Goal: Task Accomplishment & Management: Use online tool/utility

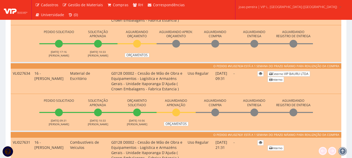
scroll to position [183, 0]
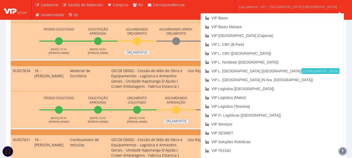
click at [276, 7] on span "joao.pereira | VIP L. Sergipe (Itaporanga)" at bounding box center [288, 6] width 99 height 5
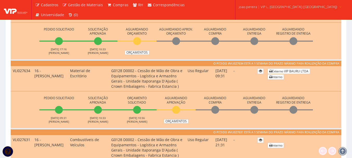
click at [276, 7] on span "joao.pereira | VIP L. Sergipe (Itaporanga)" at bounding box center [288, 6] width 99 height 5
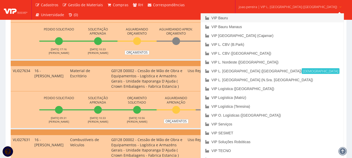
click at [254, 17] on link "VIP Bauru" at bounding box center [272, 18] width 143 height 9
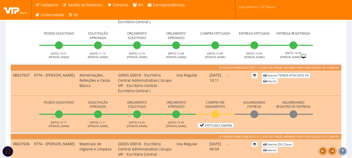
scroll to position [104, 0]
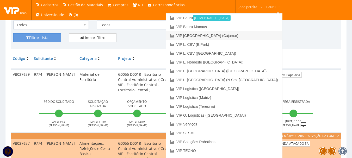
click at [249, 35] on link "VIP [GEOGRAPHIC_DATA] (Cajamar)" at bounding box center [224, 35] width 116 height 9
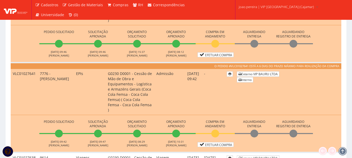
scroll to position [313, 0]
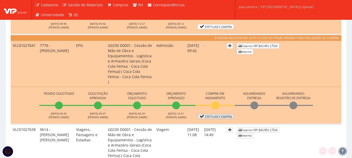
click at [216, 114] on link "Efetuar Compra" at bounding box center [216, 116] width 36 height 5
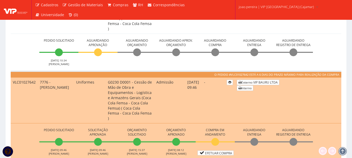
scroll to position [188, 0]
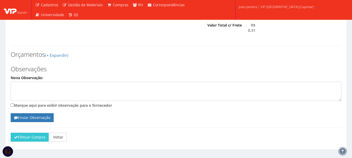
scroll to position [936, 0]
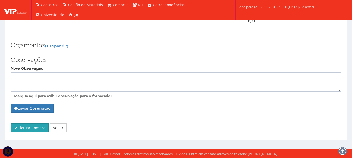
click at [21, 127] on button "Efetuar Compra" at bounding box center [30, 128] width 38 height 9
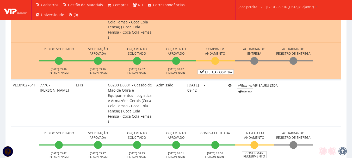
scroll to position [287, 0]
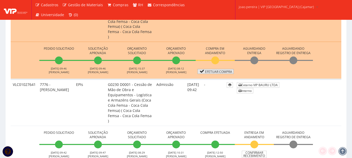
click at [217, 69] on link "Efetuar Compra" at bounding box center [216, 71] width 36 height 5
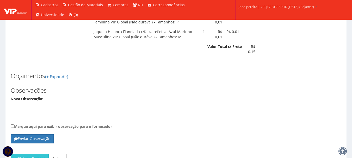
scroll to position [515, 0]
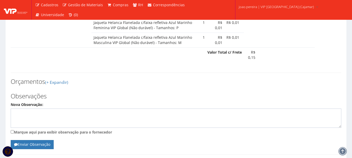
drag, startPoint x: 20, startPoint y: 151, endPoint x: 192, endPoint y: 19, distance: 216.9
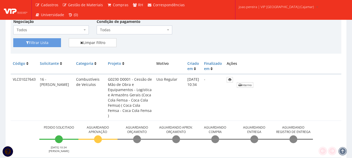
scroll to position [130, 0]
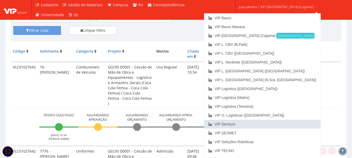
click at [250, 122] on link "VIP Serviços" at bounding box center [263, 124] width 116 height 9
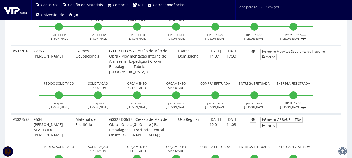
scroll to position [235, 0]
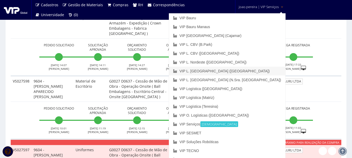
click at [258, 71] on link "VIP L. [GEOGRAPHIC_DATA] ([GEOGRAPHIC_DATA])" at bounding box center [227, 71] width 116 height 9
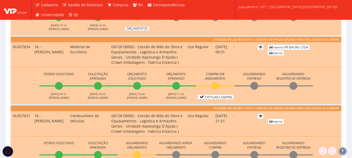
scroll to position [235, 0]
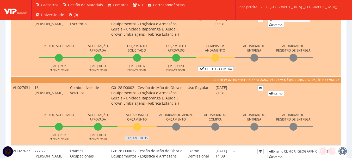
click at [141, 138] on link "Orçamentos" at bounding box center [137, 138] width 25 height 4
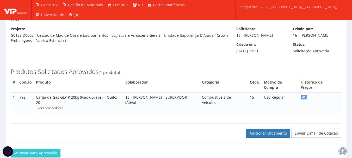
scroll to position [74, 0]
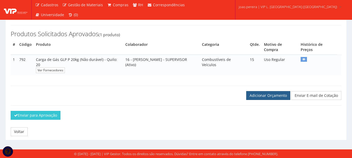
click at [263, 94] on link "Adicionar Orçamento" at bounding box center [269, 95] width 44 height 9
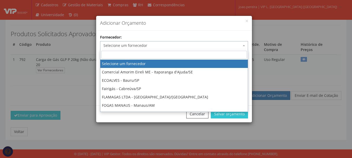
click at [116, 45] on span "Selecione um fornecedor" at bounding box center [173, 45] width 138 height 5
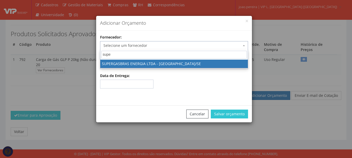
type input "super"
select select "1629"
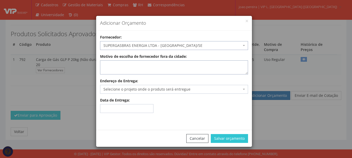
click at [175, 70] on textarea "Motivo de escolha de fornecedor fora da cidade:" at bounding box center [174, 68] width 148 height 14
type textarea "Abastecimento mensal"
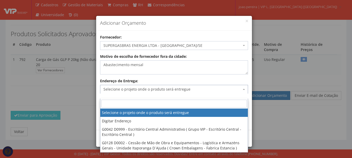
click at [121, 88] on span "Selecione o projeto onde o produto será entregue" at bounding box center [173, 89] width 138 height 5
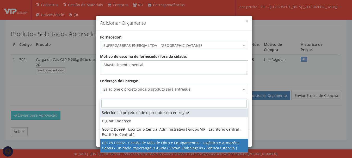
select select "128"
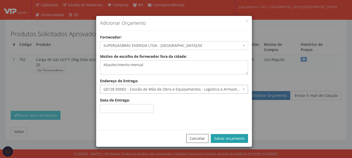
click at [229, 140] on button "Salvar orçamento" at bounding box center [229, 138] width 37 height 9
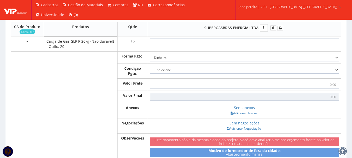
scroll to position [183, 0]
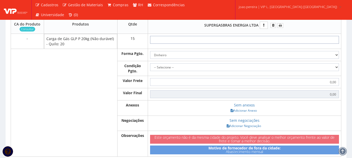
click at [255, 42] on input "text" at bounding box center [244, 40] width 189 height 8
type input "1"
type input "15,00"
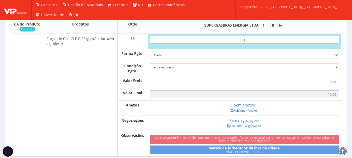
type input "19"
type input "285,00"
type input "1,99"
type input "29,85"
type input "19,93"
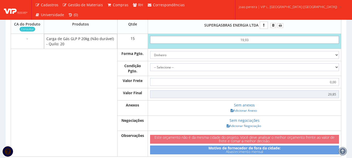
type input "298,95"
type input "199,33"
type input "2989,95"
type input "199,33"
click at [335, 58] on select "Dinheiro Boleto Bancário Depósito Transferência Bancária Cartão de Crédito Cart…" at bounding box center [244, 55] width 189 height 8
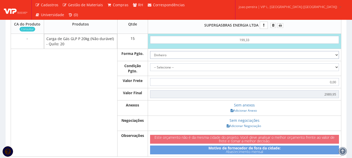
select select "1"
click at [150, 56] on select "Dinheiro Boleto Bancário Depósito Transferência Bancária Cartão de Crédito Cart…" at bounding box center [244, 55] width 189 height 8
click at [335, 71] on select "-- Selecione -- À vista 7 dias 10 dias" at bounding box center [244, 67] width 189 height 8
select select "outros"
click at [150, 69] on select "-- Selecione -- À vista 7 dias 10 dias" at bounding box center [244, 67] width 189 height 8
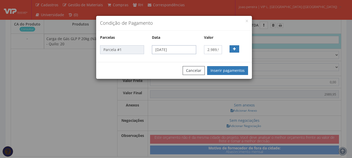
click at [186, 49] on input "14/08/2025" at bounding box center [174, 49] width 44 height 9
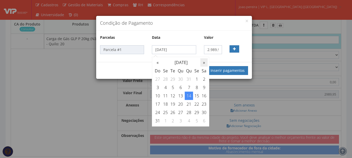
click at [204, 62] on th "»" at bounding box center [204, 62] width 7 height 8
click at [166, 80] on td "1" at bounding box center [165, 79] width 7 height 8
type input "01/09/2025"
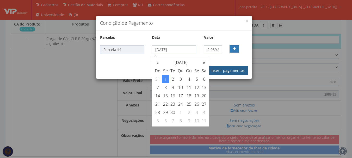
click at [226, 70] on button "Inserir pagamentos" at bounding box center [227, 70] width 41 height 9
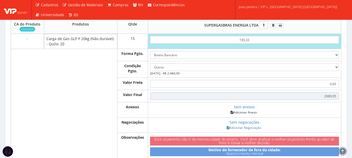
click at [245, 115] on link "Adicionar Anexo" at bounding box center [243, 112] width 29 height 5
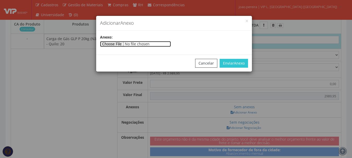
click at [122, 42] on input"] "file" at bounding box center [135, 44] width 71 height 6
type input"] "C:\fakepath\NF 7138 - SUPERGASBRAS .pdf"
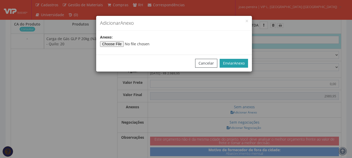
click at [237, 62] on span "Anexo" at bounding box center [239, 63] width 11 height 5
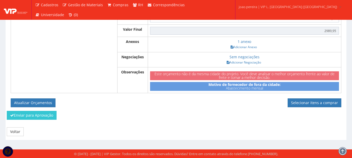
scroll to position [253, 0]
click at [40, 105] on button "Atualizar Orçamentos" at bounding box center [33, 103] width 45 height 9
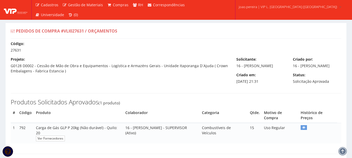
select select "outros"
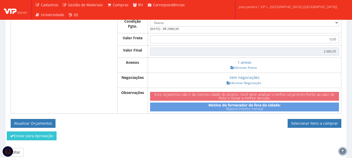
scroll to position [235, 0]
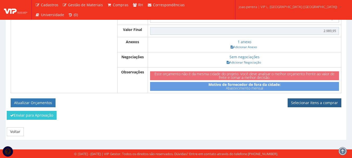
click at [312, 104] on link "Selecionar itens a comprar" at bounding box center [315, 103] width 54 height 9
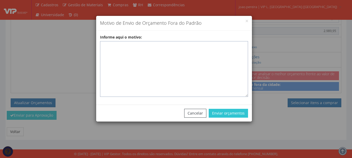
click at [121, 49] on textarea "Informe aqui o motivo:" at bounding box center [174, 69] width 148 height 56
paste textarea "Fornecedor Homologado responsável pelo abastecimento de gás GLP para uso nas em…"
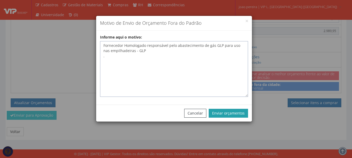
type textarea "Fornecedor Homologado responsável pelo abastecimento de gás GLP para uso nas em…"
click at [230, 112] on button "Enviar orçamentos" at bounding box center [228, 113] width 39 height 9
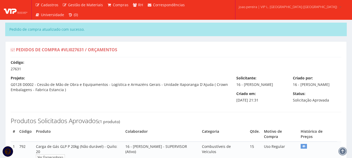
select select "outros"
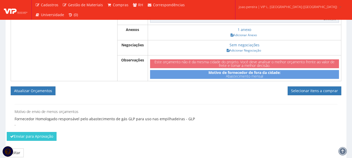
scroll to position [260, 0]
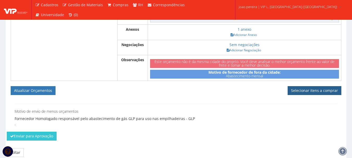
click at [320, 94] on link "Selecionar itens a comprar" at bounding box center [315, 90] width 54 height 9
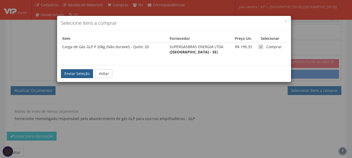
click at [70, 76] on button "Enviar Seleção" at bounding box center [77, 73] width 32 height 9
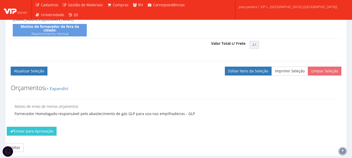
scroll to position [225, 0]
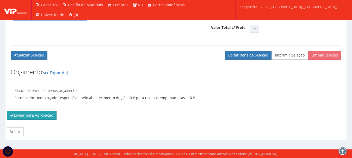
click at [33, 115] on button "Enviar para Aprovação" at bounding box center [32, 115] width 50 height 9
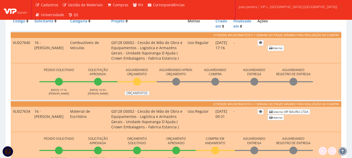
scroll to position [157, 0]
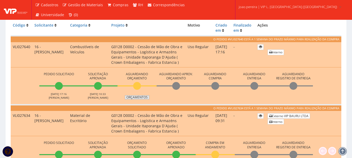
click at [137, 98] on link "Orçamentos" at bounding box center [137, 97] width 25 height 4
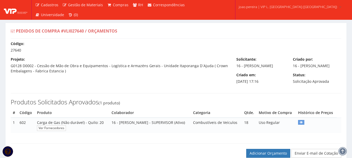
scroll to position [74, 0]
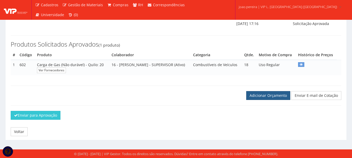
click at [268, 94] on link "Adicionar Orçamento" at bounding box center [269, 95] width 44 height 9
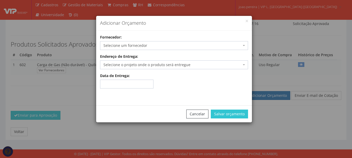
click at [138, 47] on span "Selecione um fornecedor" at bounding box center [173, 45] width 138 height 5
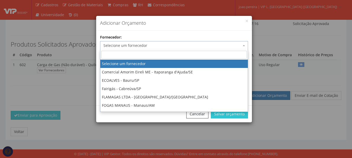
click at [141, 55] on input "search" at bounding box center [174, 55] width 146 height 8
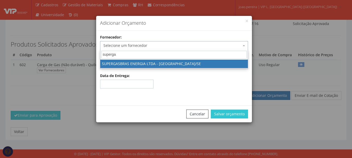
type input "supergas"
select select "1629"
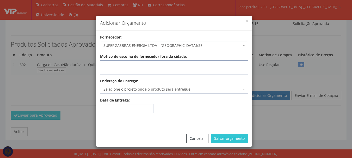
click at [147, 63] on textarea "Motivo de escolha de fornecedor fora da cidade:" at bounding box center [174, 68] width 148 height 14
type textarea "R"
type textarea "a"
type textarea "Abastecimento mensal"
click at [146, 91] on span "Selecione o projeto onde o produto será entregue" at bounding box center [173, 89] width 138 height 5
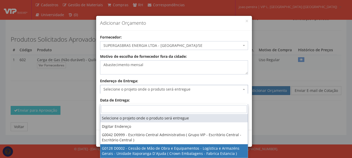
select select "128"
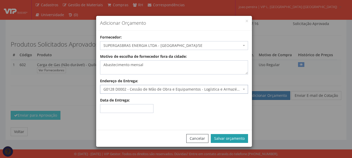
click at [246, 140] on button "Salvar orçamento" at bounding box center [229, 138] width 37 height 9
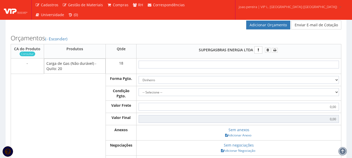
scroll to position [157, 0]
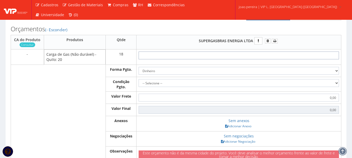
click at [254, 59] on input "text" at bounding box center [239, 56] width 201 height 8
click at [246, 59] on input "text" at bounding box center [239, 56] width 201 height 8
type input "1"
type input "18,00"
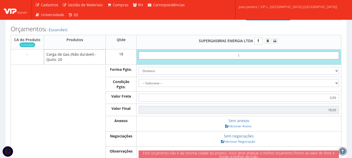
type input "19"
type input "342,00"
type input "1,99"
type input "35,82"
type input "19,93"
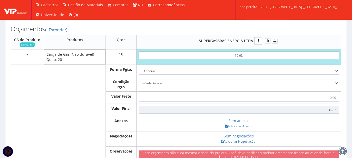
type input "358,74"
type input "199,33"
type input "3587,94"
type input "199,33"
drag, startPoint x: 338, startPoint y: 88, endPoint x: 335, endPoint y: 88, distance: 2.7
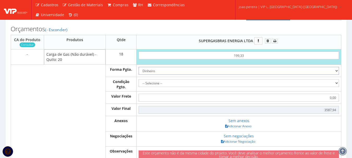
click at [338, 75] on select "Dinheiro Boleto Bancário Depósito Transferência Bancária Cartão de Crédito Cart…" at bounding box center [239, 71] width 201 height 8
select select "1"
click at [139, 75] on select "Dinheiro Boleto Bancário Depósito Transferência Bancária Cartão de Crédito Cart…" at bounding box center [239, 71] width 201 height 8
click at [232, 87] on select "-- Selecione -- À vista 7 dias 10 dias" at bounding box center [239, 83] width 201 height 8
select select "outros"
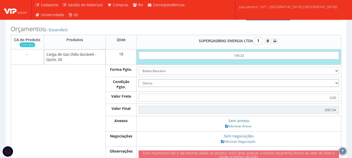
click at [139, 87] on select "-- Selecione -- À vista 7 dias 10 dias" at bounding box center [239, 83] width 201 height 8
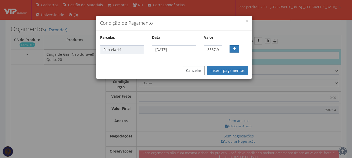
type input "3.587,94"
click at [188, 50] on input "14/08/2025" at bounding box center [174, 49] width 44 height 9
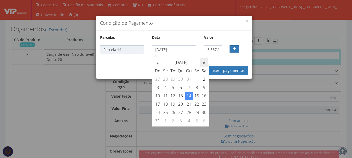
click at [205, 62] on th "»" at bounding box center [204, 62] width 7 height 8
click at [164, 78] on td "1" at bounding box center [165, 79] width 7 height 8
type input "01/09/2025"
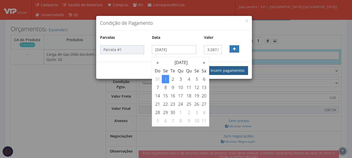
click at [231, 72] on button "Inserir pagamentos" at bounding box center [227, 70] width 41 height 9
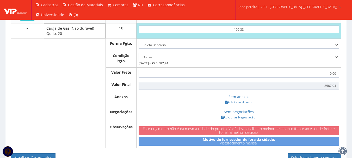
scroll to position [209, 0]
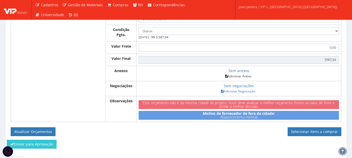
click at [241, 79] on link "Adicionar Anexo" at bounding box center [238, 76] width 29 height 5
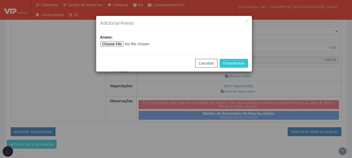
click at [121, 41] on div "Anexo :" at bounding box center [174, 41] width 156 height 12
click at [123, 43] on input"] "file" at bounding box center [135, 44] width 71 height 6
type input"] "C:\fakepath\NF 7197 - SUPERGASBRAS.pdf"
click at [239, 62] on span "Anexo" at bounding box center [239, 63] width 11 height 5
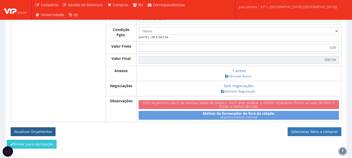
click at [47, 136] on button "Atualizar Orçamentos" at bounding box center [33, 132] width 45 height 9
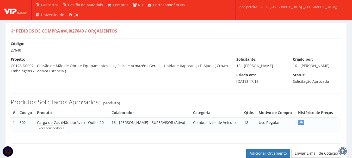
select select "outros"
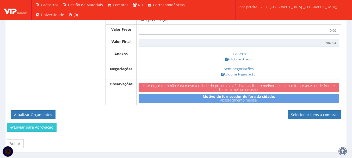
scroll to position [235, 0]
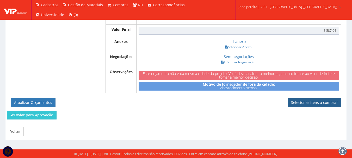
click at [315, 101] on link "Selecionar itens a comprar" at bounding box center [315, 102] width 54 height 9
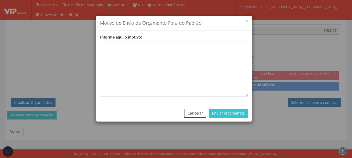
click at [170, 50] on textarea "Informe aqui o motivo:" at bounding box center [174, 69] width 148 height 56
click at [113, 47] on textarea "Informe aqui o motivo:" at bounding box center [174, 69] width 148 height 56
paste textarea "Fornecedor Homologado responsável pelo abastecimento de gás GLP para uso nas em…"
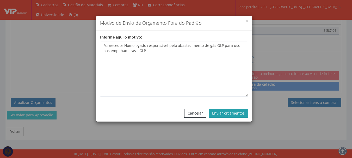
type textarea "Fornecedor Homologado responsável pelo abastecimento de gás GLP para uso nas em…"
click at [226, 116] on button "Enviar orçamentos" at bounding box center [228, 113] width 39 height 9
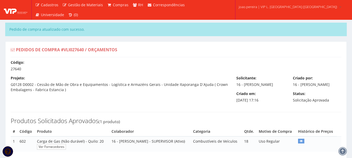
select select "outros"
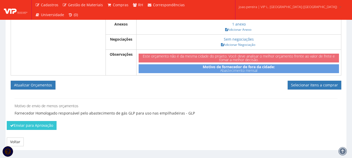
scroll to position [281, 0]
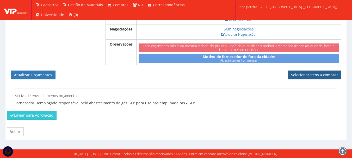
click at [309, 73] on link "Selecionar itens a comprar" at bounding box center [315, 75] width 54 height 9
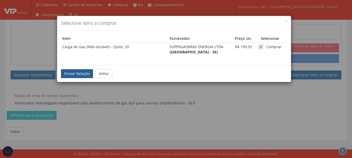
click at [75, 78] on button "Enviar Seleção" at bounding box center [77, 73] width 32 height 9
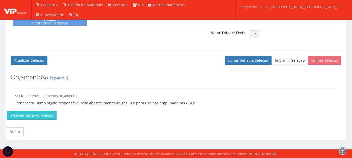
scroll to position [219, 0]
click at [24, 115] on button "Enviar para Aprovação" at bounding box center [32, 115] width 50 height 9
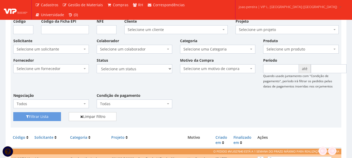
scroll to position [52, 0]
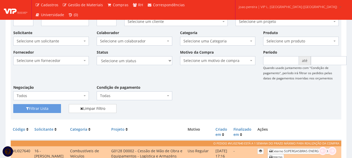
click at [228, 97] on div "Fornecedor Selecione um fornecedor ******** ******** 1000 MARCAS [GEOGRAPHIC_DA…" at bounding box center [176, 77] width 334 height 55
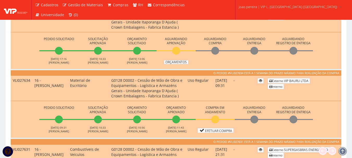
scroll to position [183, 0]
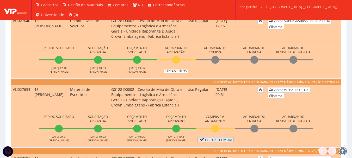
click at [224, 140] on link "Efetuar Compra" at bounding box center [216, 139] width 36 height 5
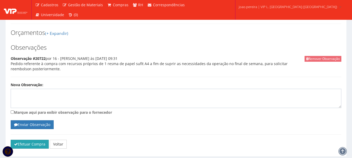
scroll to position [251, 0]
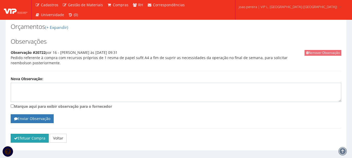
click at [17, 137] on icon "submit" at bounding box center [16, 139] width 4 height 4
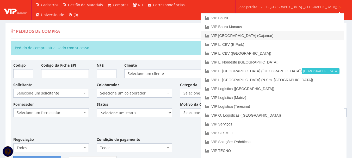
click at [270, 34] on link "VIP [GEOGRAPHIC_DATA] (Cajamar)" at bounding box center [272, 35] width 143 height 9
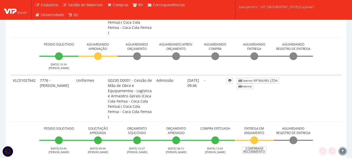
scroll to position [130, 0]
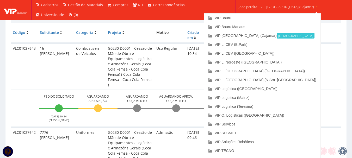
click at [306, 59] on td "Interno" at bounding box center [288, 66] width 107 height 47
click at [269, 69] on link "VIP L. [GEOGRAPHIC_DATA] ([GEOGRAPHIC_DATA])" at bounding box center [263, 71] width 116 height 9
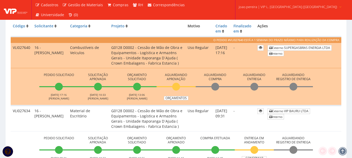
scroll to position [130, 0]
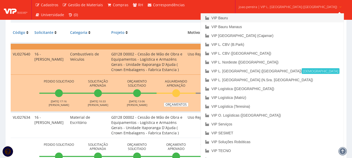
click at [257, 16] on link "VIP Bauru" at bounding box center [272, 18] width 143 height 9
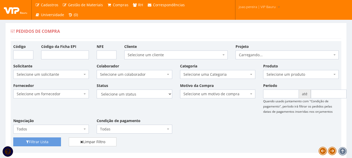
scroll to position [104, 0]
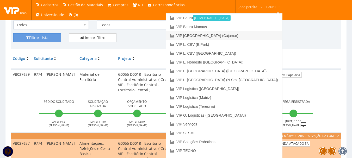
click at [251, 35] on link "VIP [GEOGRAPHIC_DATA] (Cajamar)" at bounding box center [224, 35] width 116 height 9
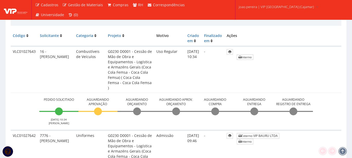
scroll to position [104, 0]
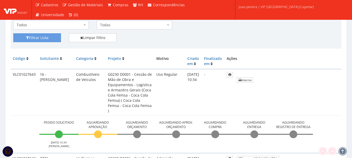
click at [19, 105] on td "VLC01027643" at bounding box center [24, 92] width 27 height 47
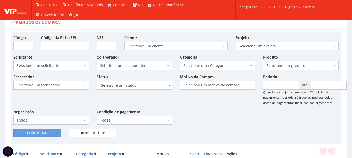
scroll to position [0, 0]
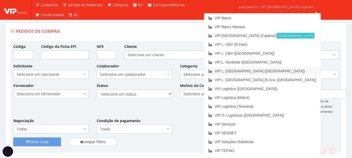
click at [281, 71] on link "VIP L. [GEOGRAPHIC_DATA] ([GEOGRAPHIC_DATA])" at bounding box center [263, 71] width 116 height 9
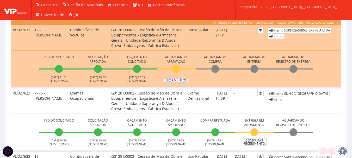
scroll to position [235, 0]
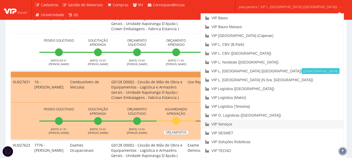
click at [255, 125] on link "VIP Serviços" at bounding box center [272, 124] width 143 height 9
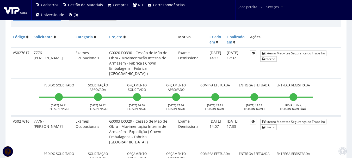
scroll to position [157, 0]
